Goal: Task Accomplishment & Management: Complete application form

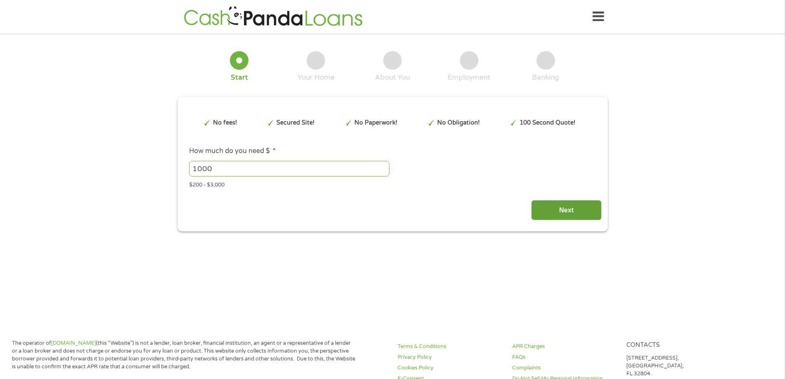
click at [552, 211] on input "Next" at bounding box center [566, 210] width 70 height 20
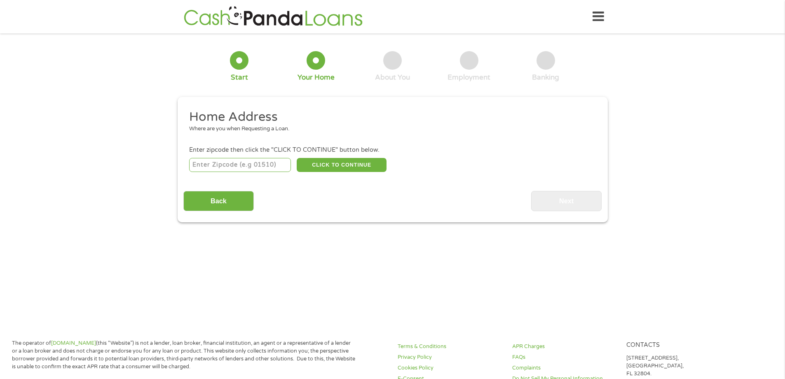
click at [208, 163] on input "number" at bounding box center [240, 165] width 102 height 14
type input "75119"
select select "[US_STATE]"
click at [348, 164] on button "CLICK TO CONTINUE" at bounding box center [342, 165] width 90 height 14
type input "75119"
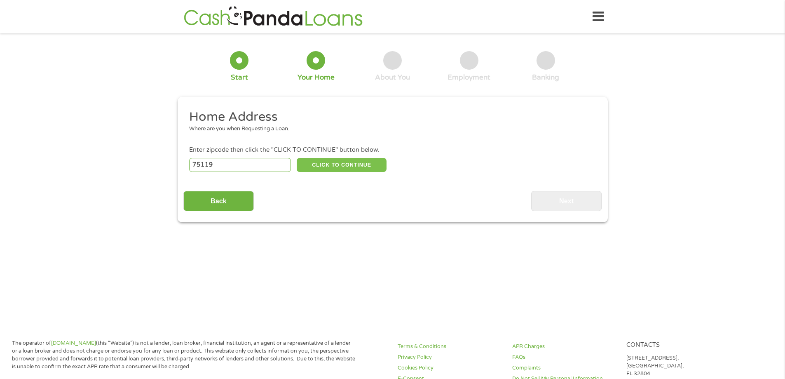
type input "[PERSON_NAME]"
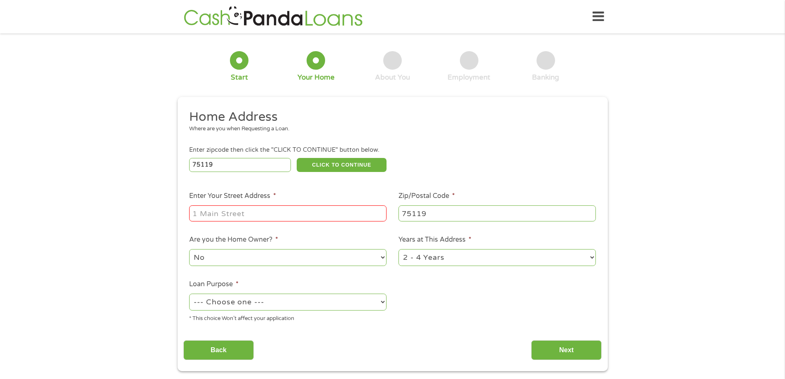
click at [221, 220] on input "Enter Your Street Address *" at bounding box center [287, 213] width 197 height 16
type input "451 Pecan Holw"
